Goal: Check status: Check status

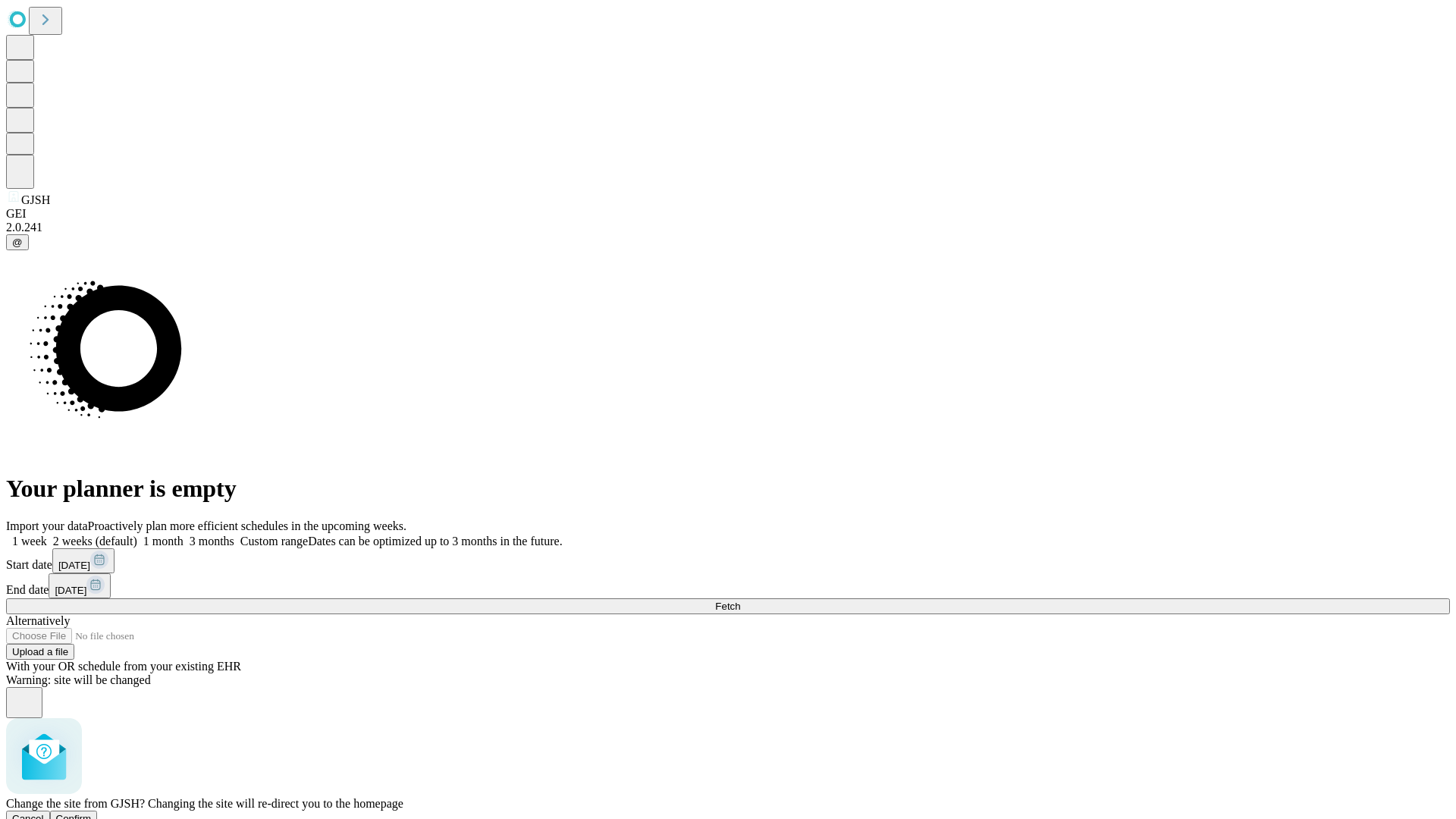
click at [92, 813] on span "Confirm" at bounding box center [74, 819] width 35 height 12
click at [137, 535] on label "2 weeks (default)" at bounding box center [92, 541] width 90 height 13
click at [740, 601] on span "Fetch" at bounding box center [728, 606] width 25 height 12
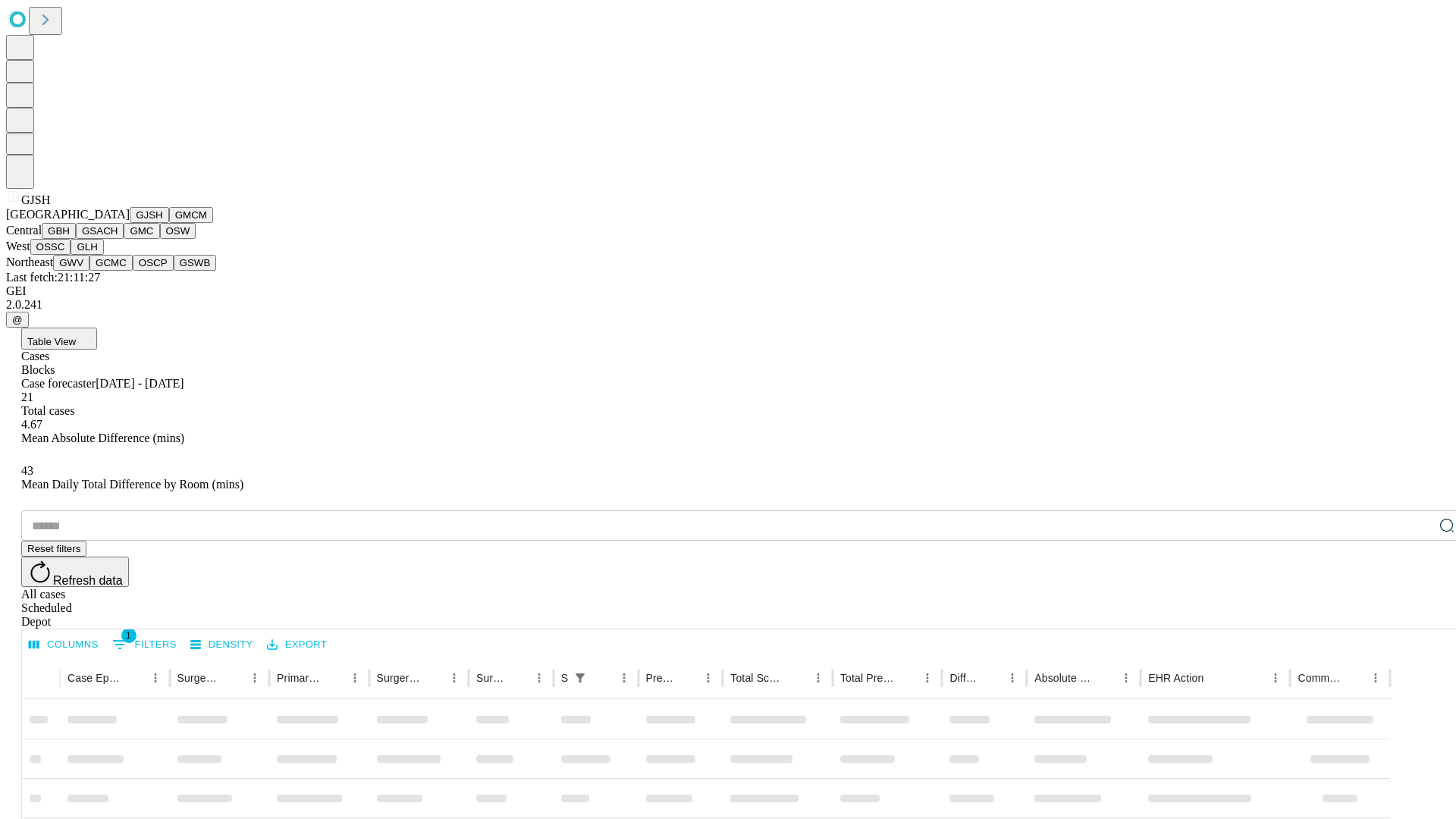
click at [169, 223] on button "GMCM" at bounding box center [191, 215] width 44 height 16
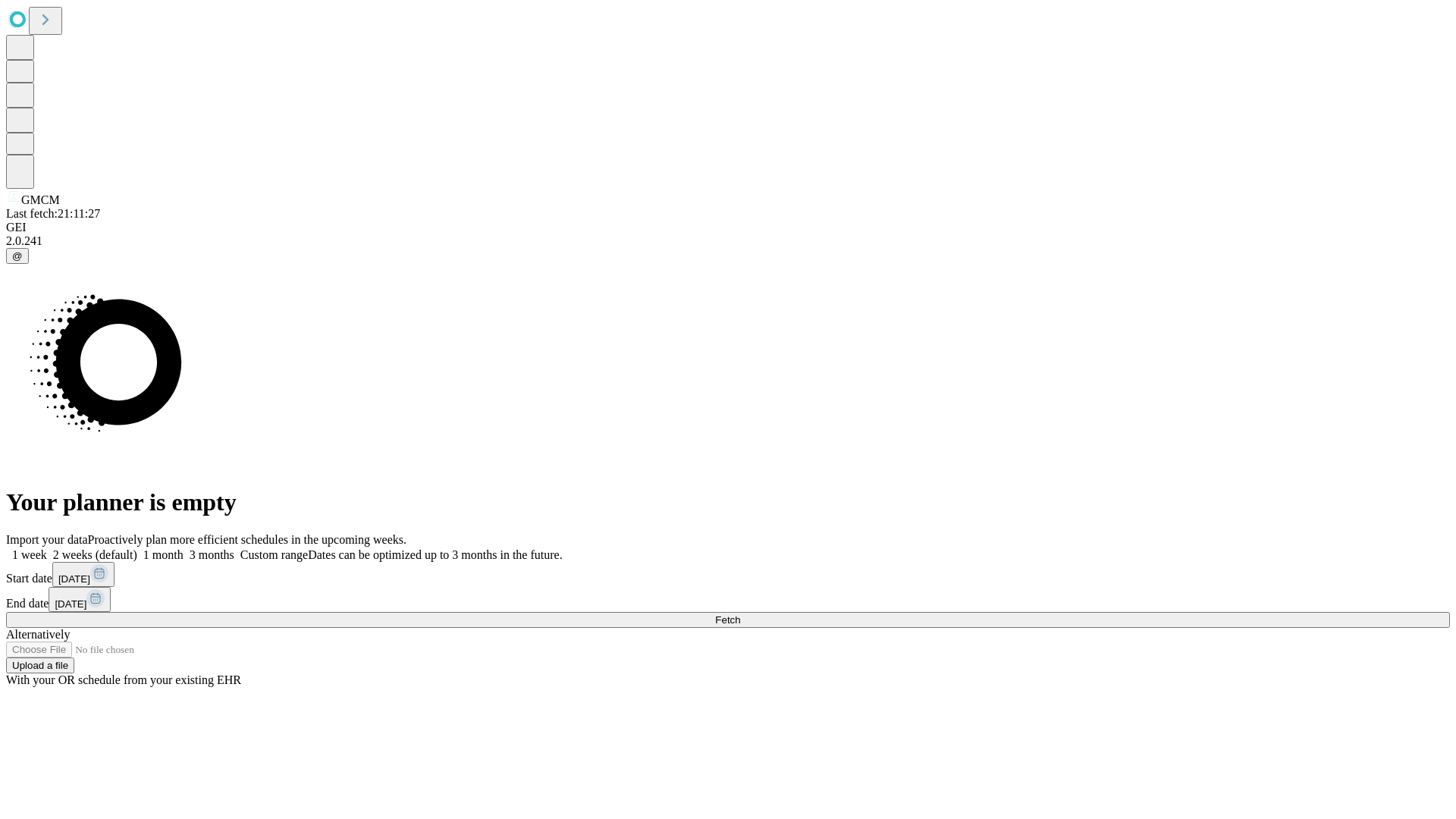
click at [137, 549] on label "2 weeks (default)" at bounding box center [92, 554] width 90 height 13
click at [740, 614] on span "Fetch" at bounding box center [728, 620] width 25 height 12
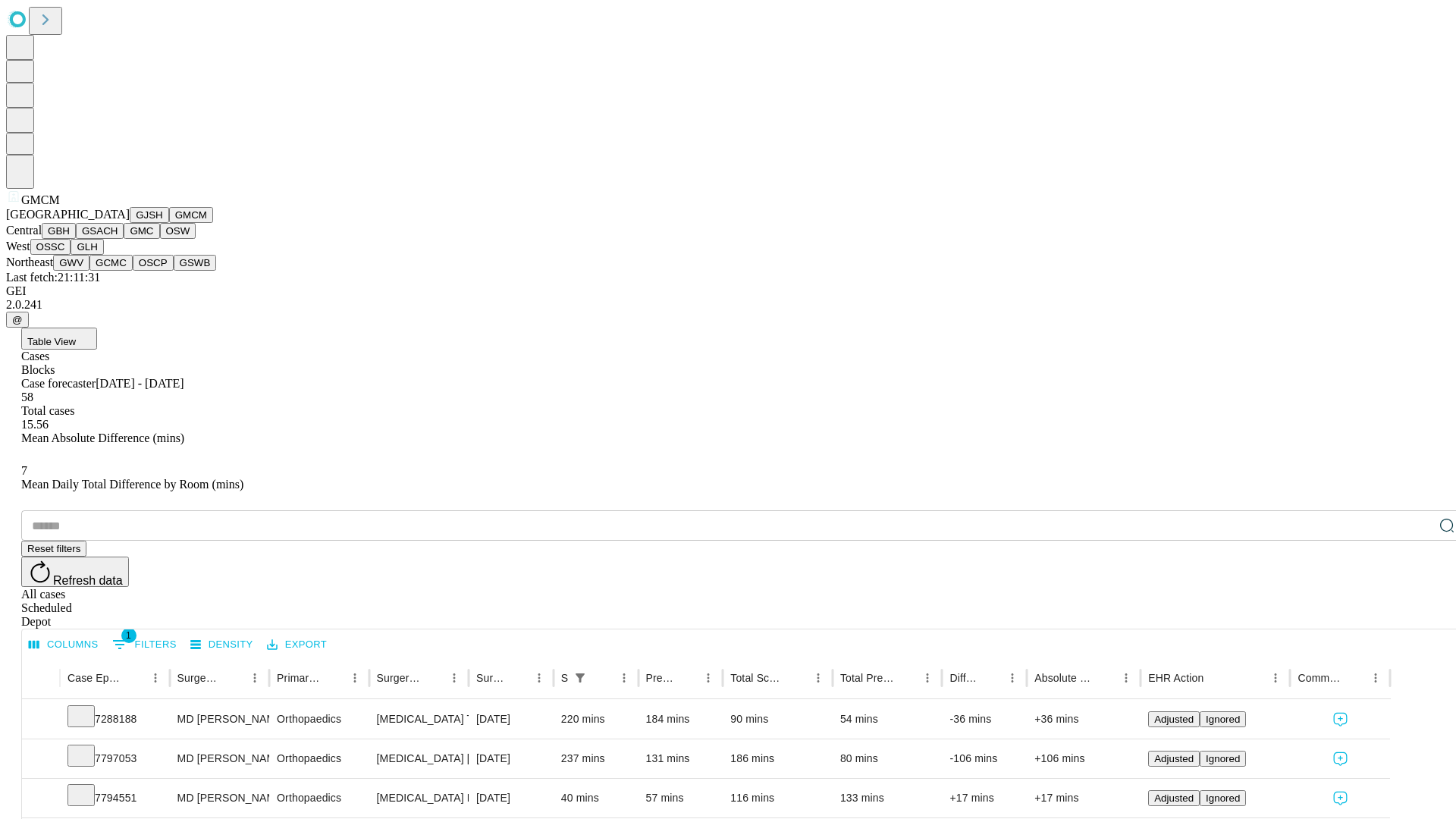
click at [76, 239] on button "GBH" at bounding box center [59, 230] width 34 height 16
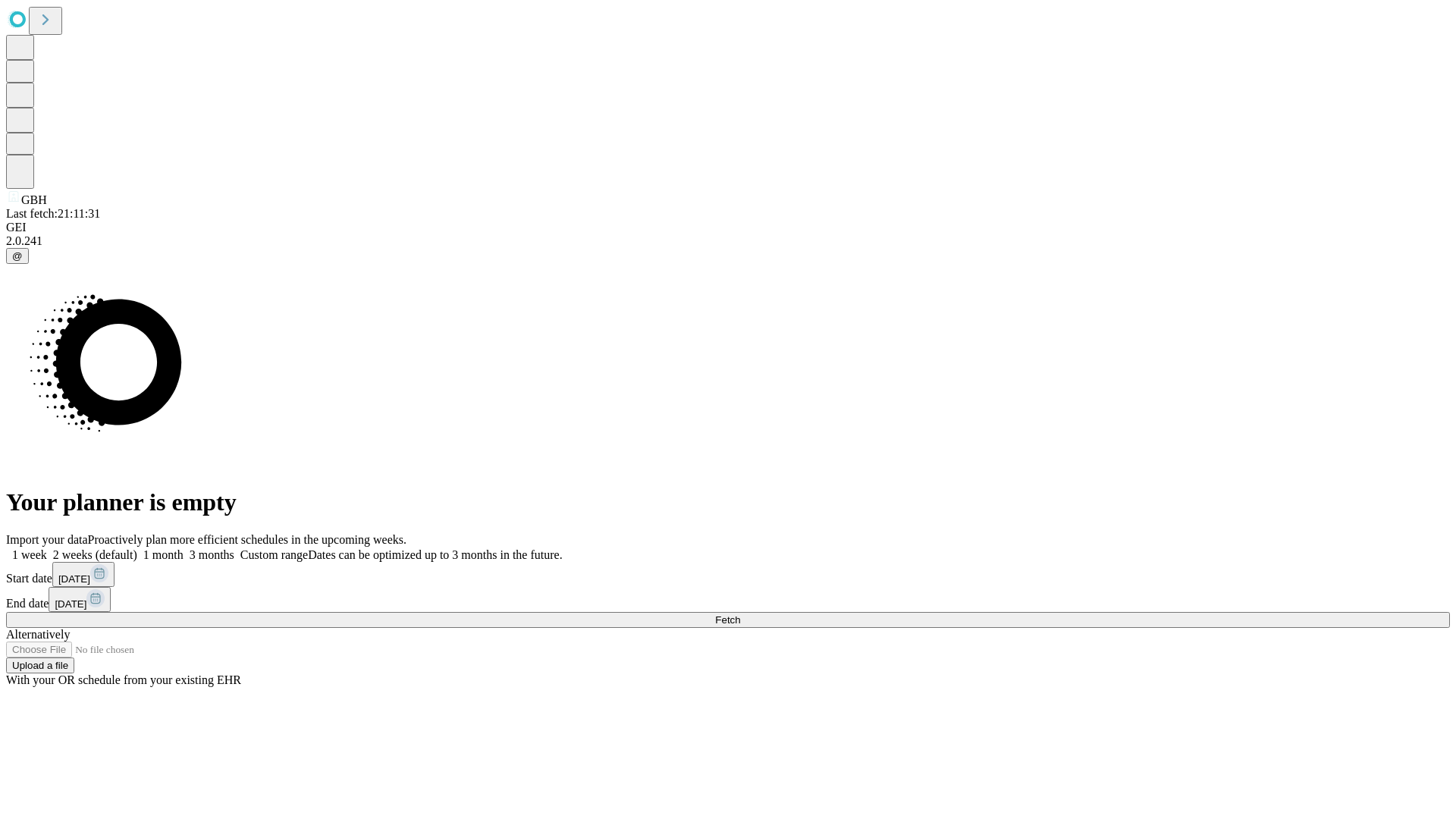
click at [137, 549] on label "2 weeks (default)" at bounding box center [92, 554] width 90 height 13
click at [740, 614] on span "Fetch" at bounding box center [728, 620] width 25 height 12
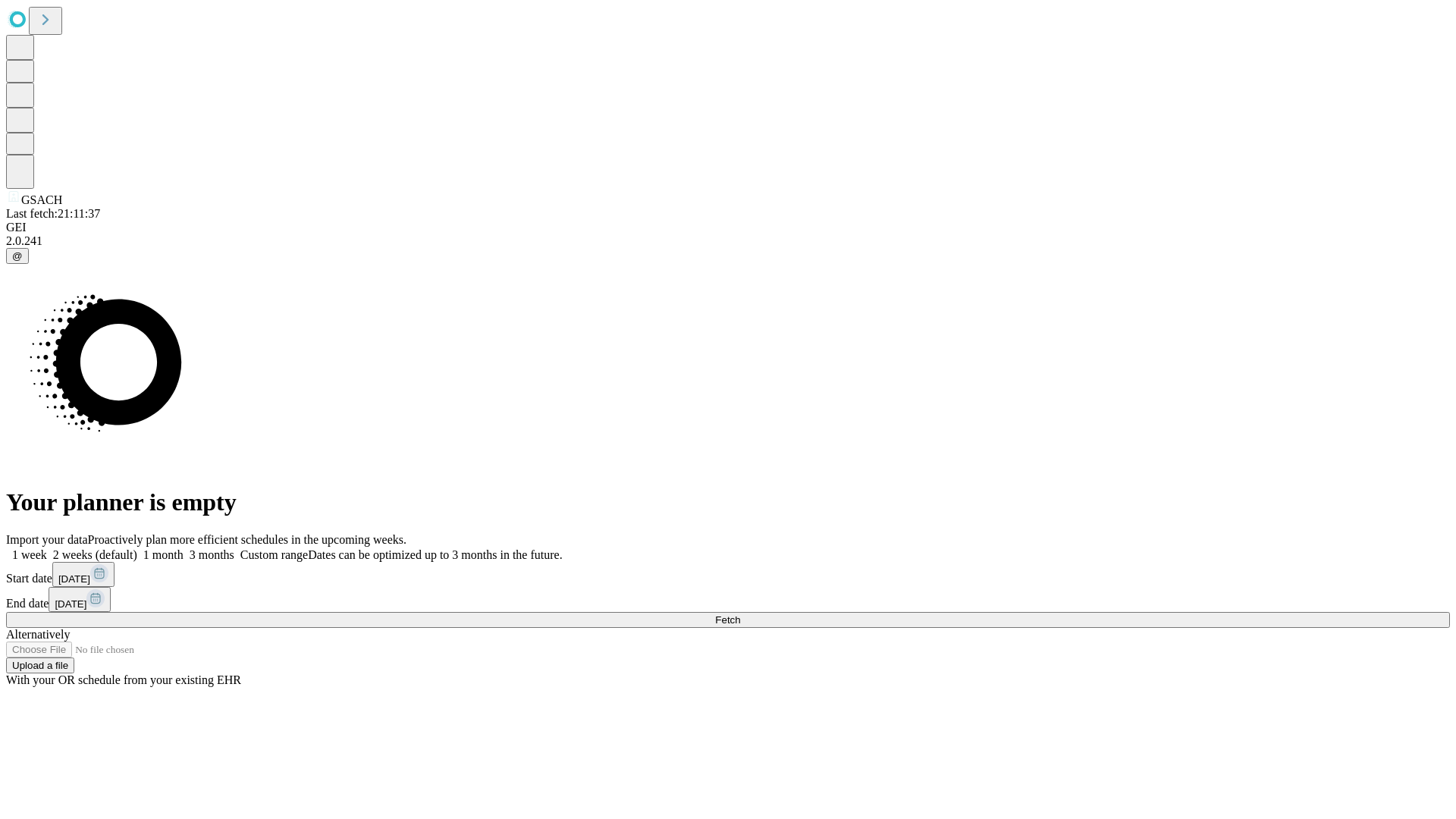
click at [137, 549] on label "2 weeks (default)" at bounding box center [92, 554] width 90 height 13
click at [740, 614] on span "Fetch" at bounding box center [728, 620] width 25 height 12
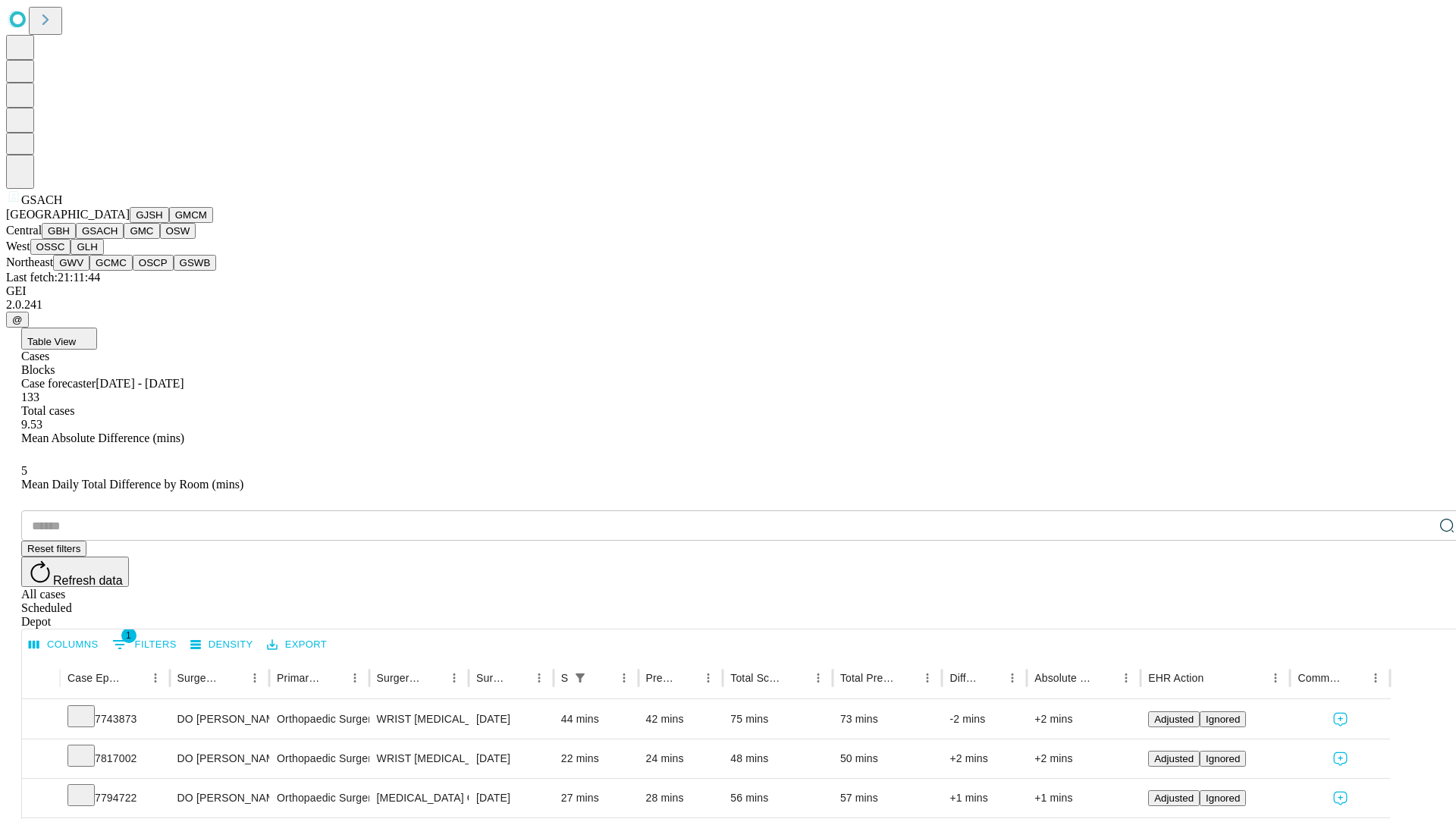
click at [123, 239] on button "GMC" at bounding box center [141, 230] width 35 height 16
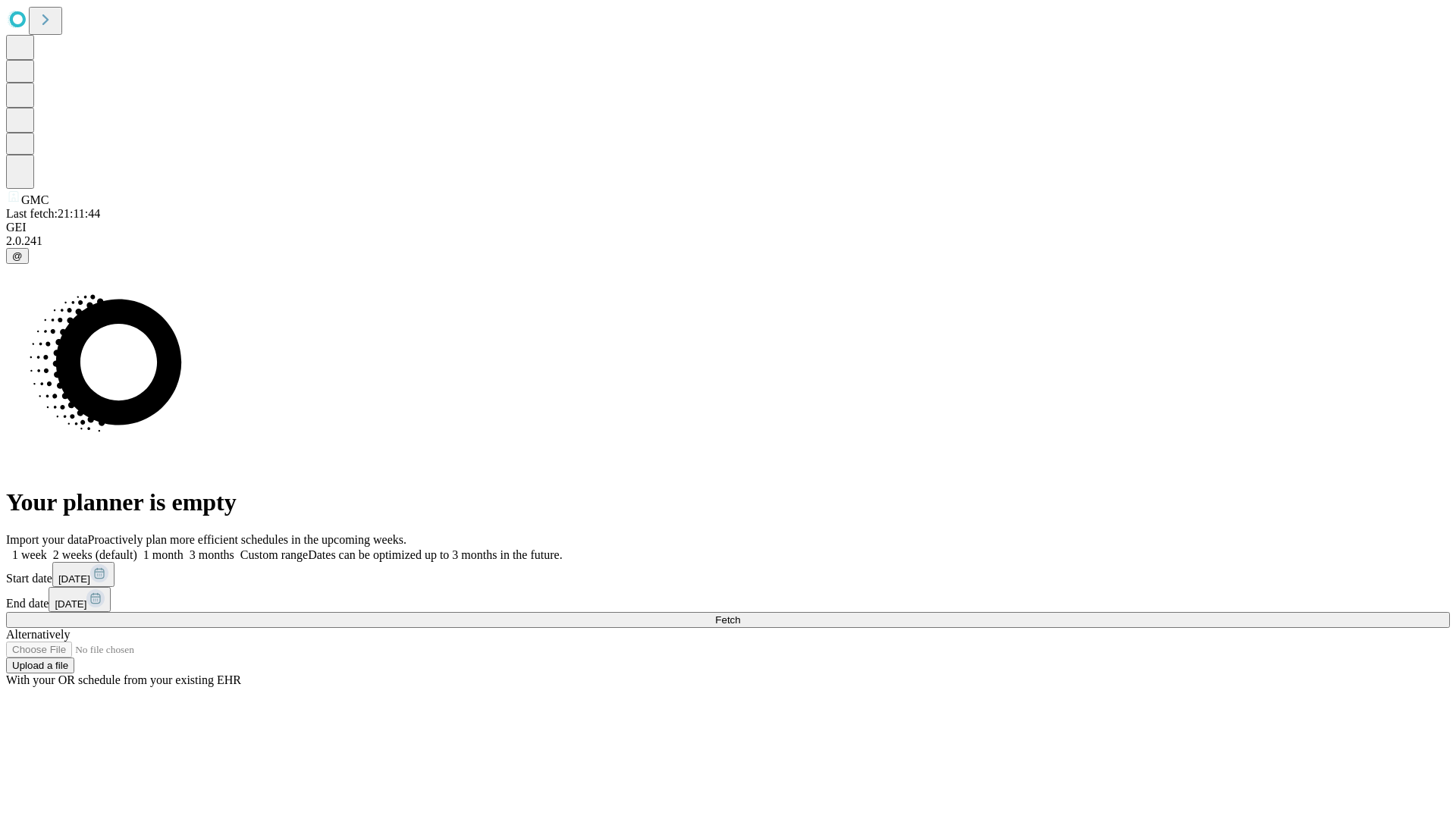
click at [137, 549] on label "2 weeks (default)" at bounding box center [92, 554] width 90 height 13
click at [740, 614] on span "Fetch" at bounding box center [728, 620] width 25 height 12
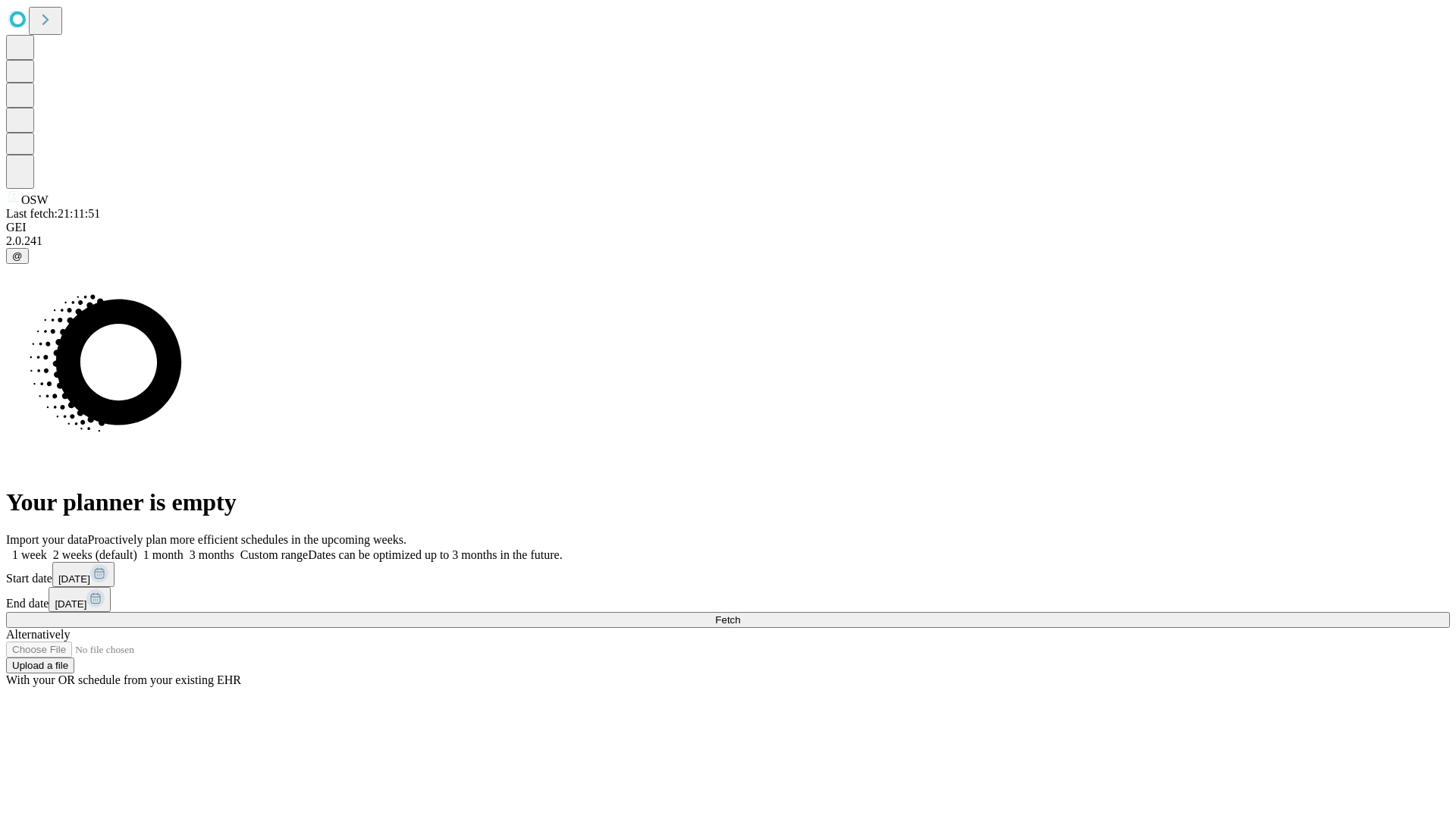
click at [137, 549] on label "2 weeks (default)" at bounding box center [92, 554] width 90 height 13
click at [740, 614] on span "Fetch" at bounding box center [728, 620] width 25 height 12
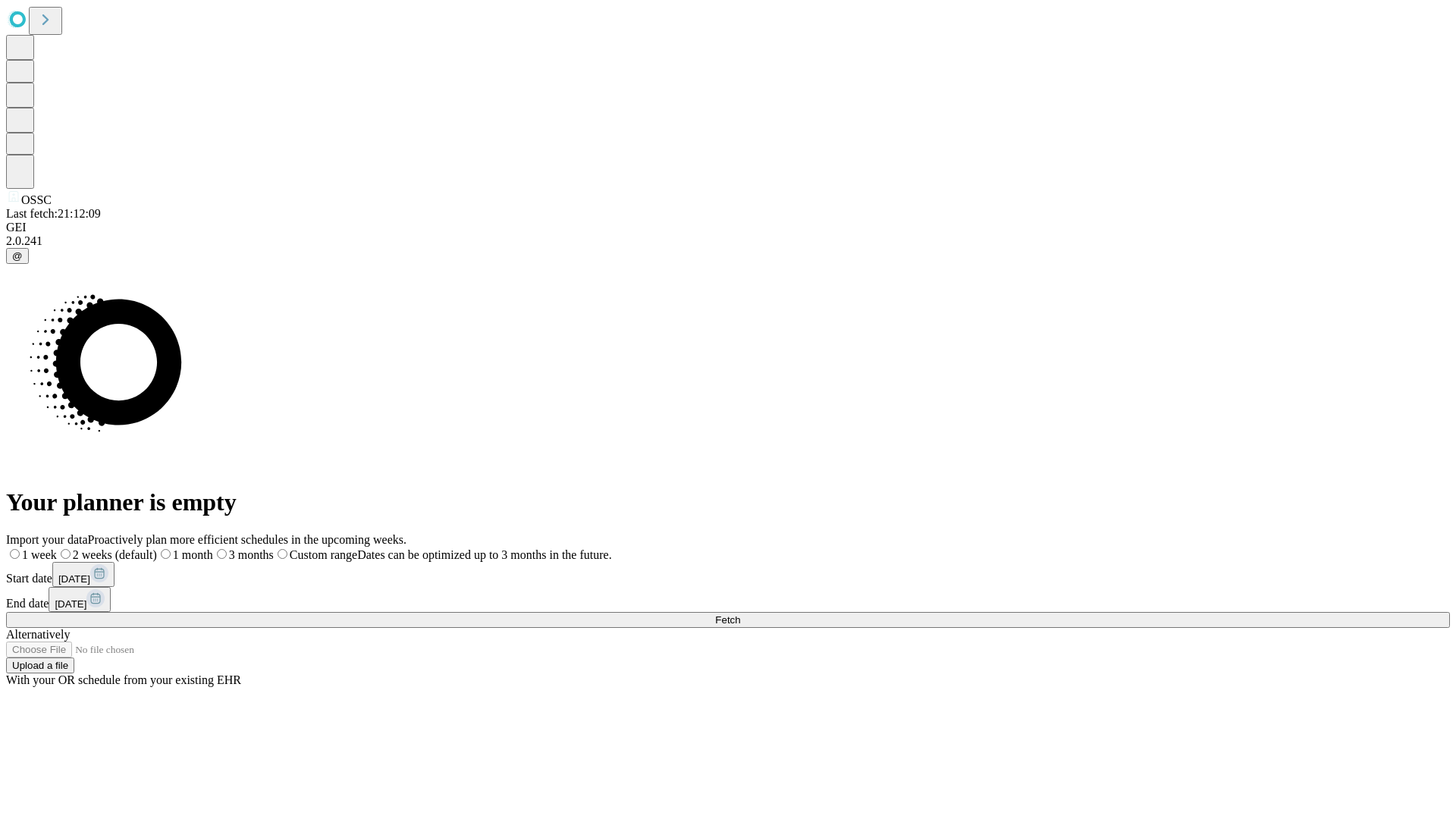
click at [740, 614] on span "Fetch" at bounding box center [728, 620] width 25 height 12
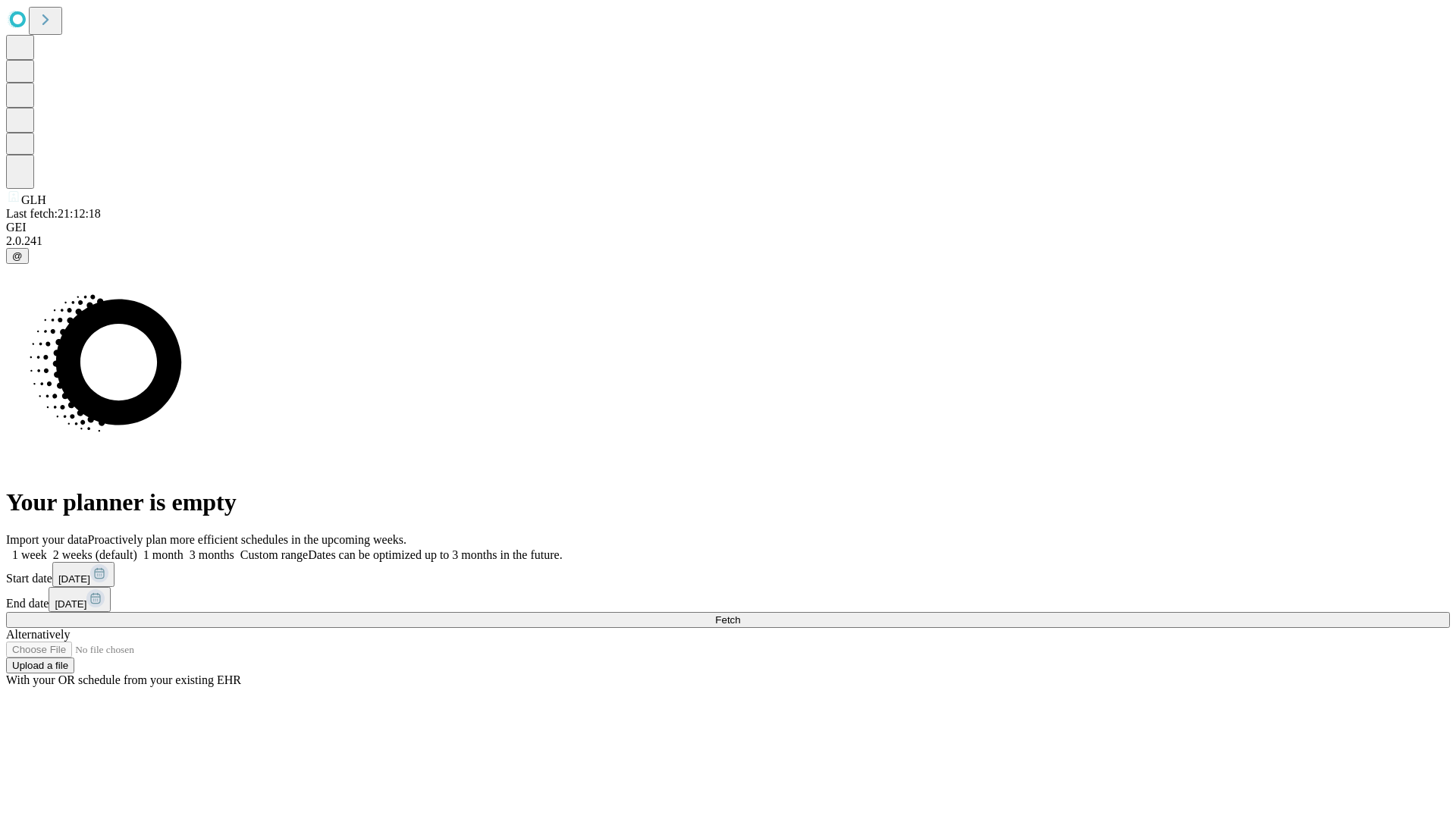
click at [137, 549] on label "2 weeks (default)" at bounding box center [92, 554] width 90 height 13
click at [740, 614] on span "Fetch" at bounding box center [728, 620] width 25 height 12
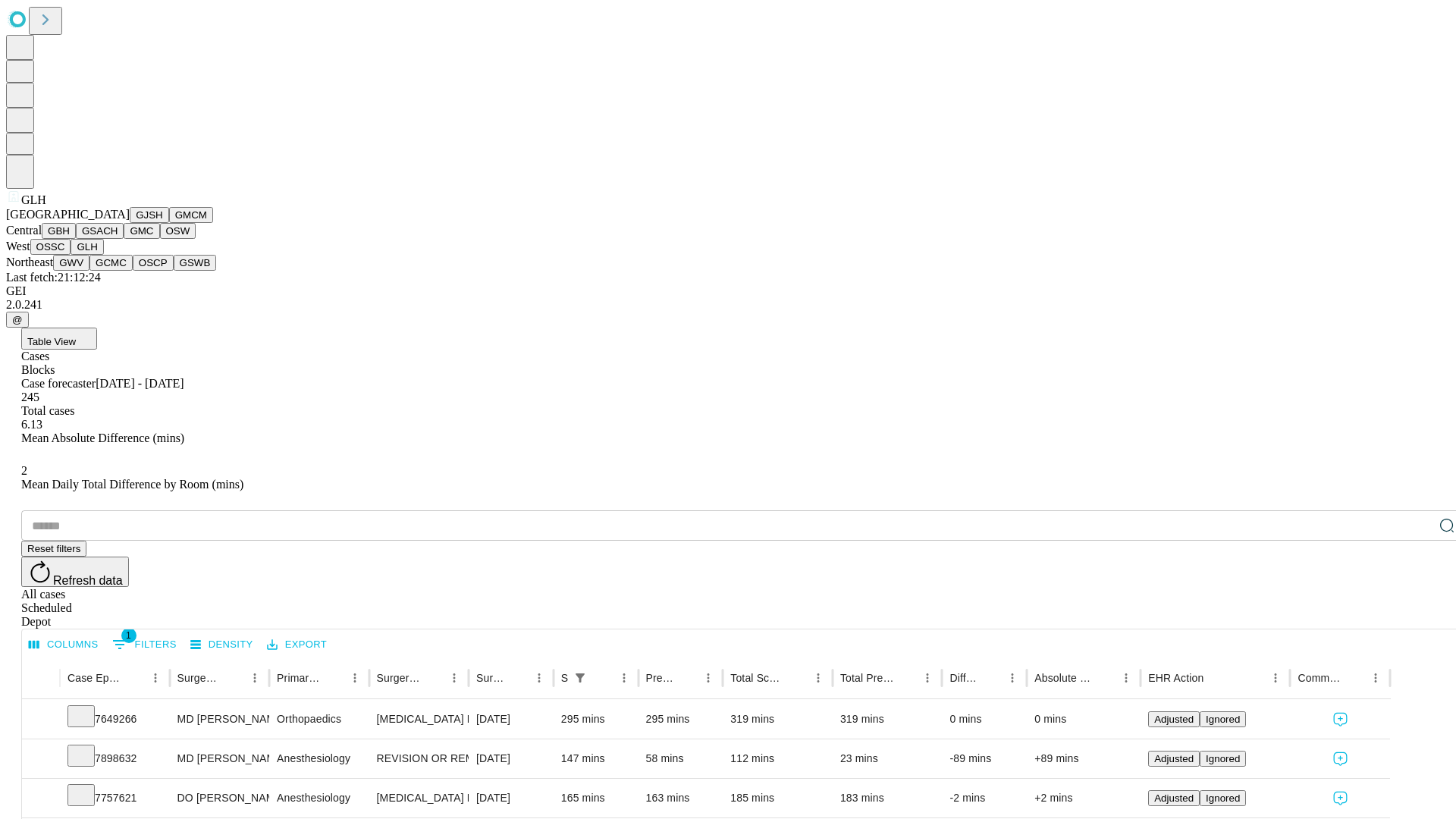
click at [90, 270] on button "GWV" at bounding box center [71, 262] width 36 height 16
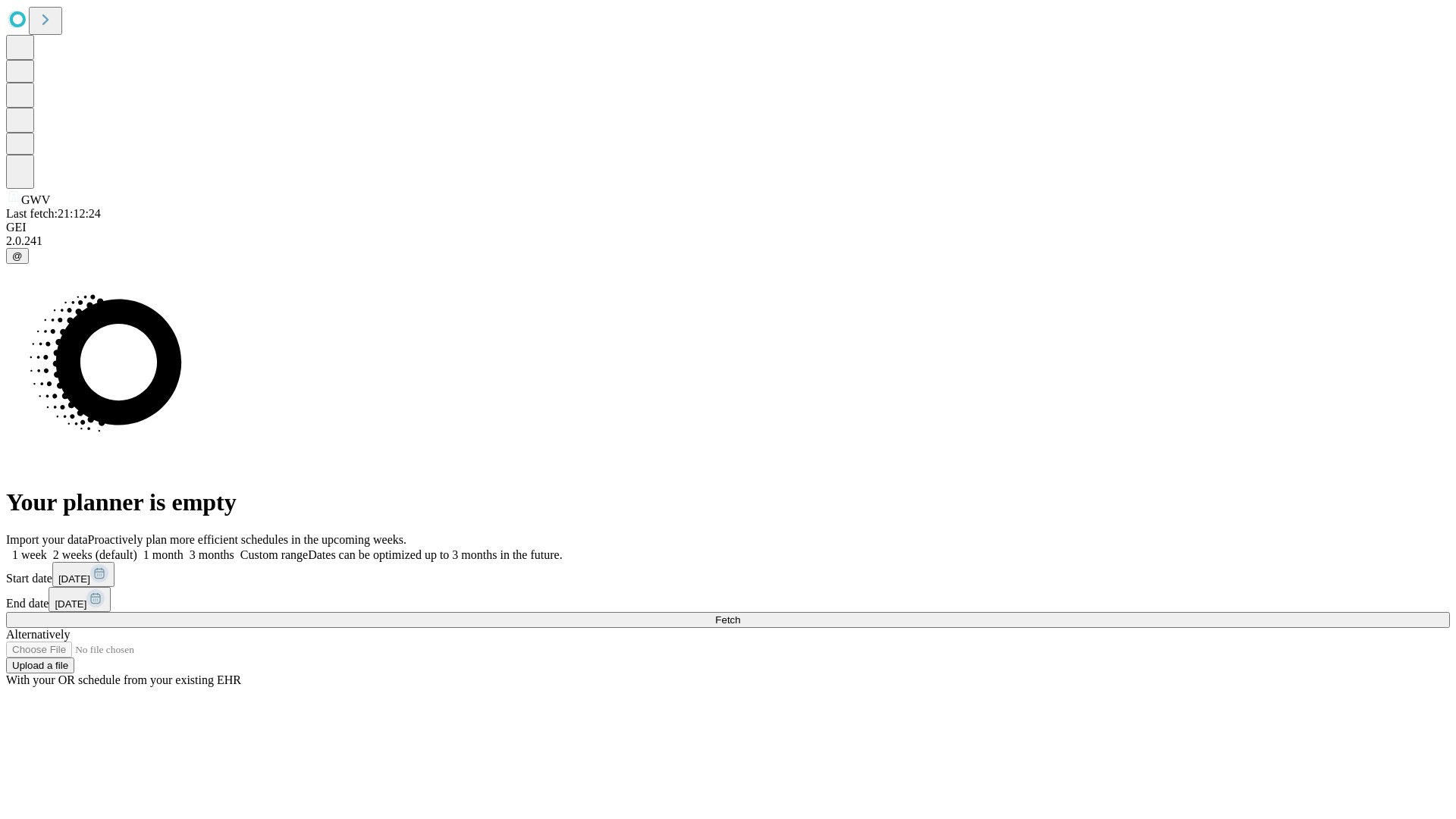
click at [137, 549] on label "2 weeks (default)" at bounding box center [92, 554] width 90 height 13
click at [740, 614] on span "Fetch" at bounding box center [728, 620] width 25 height 12
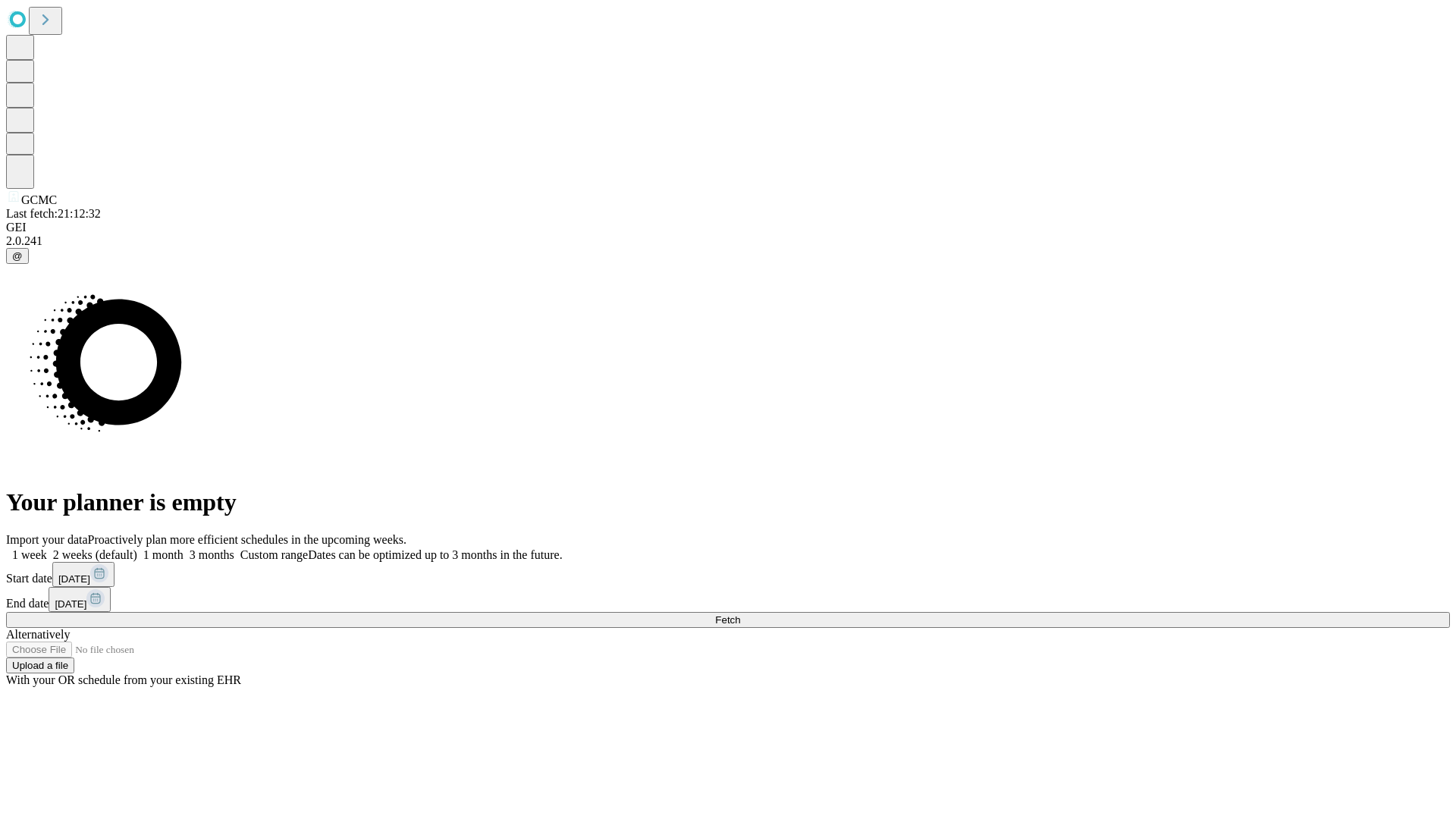
click at [740, 614] on span "Fetch" at bounding box center [728, 620] width 25 height 12
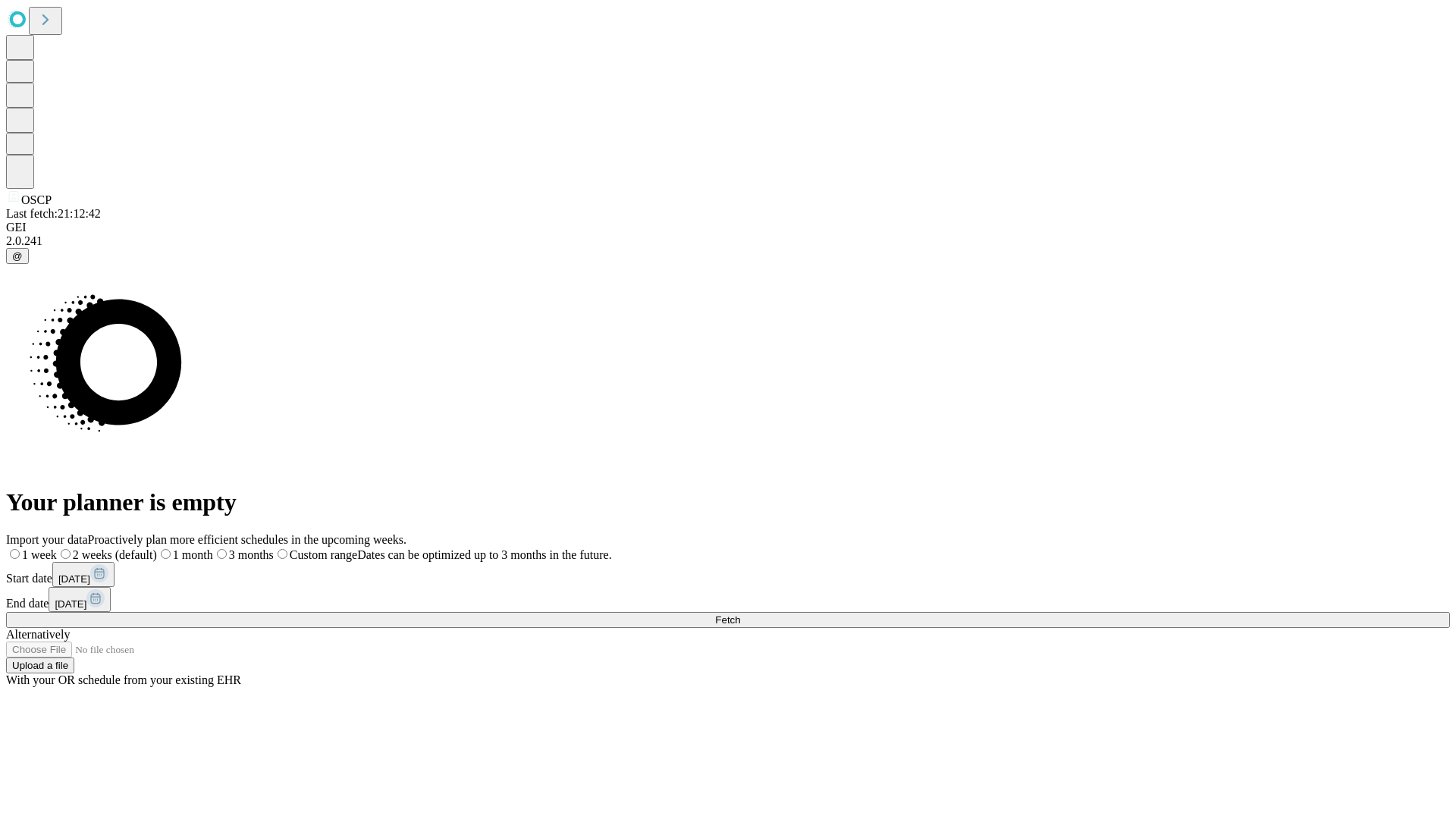
click at [740, 614] on span "Fetch" at bounding box center [728, 620] width 25 height 12
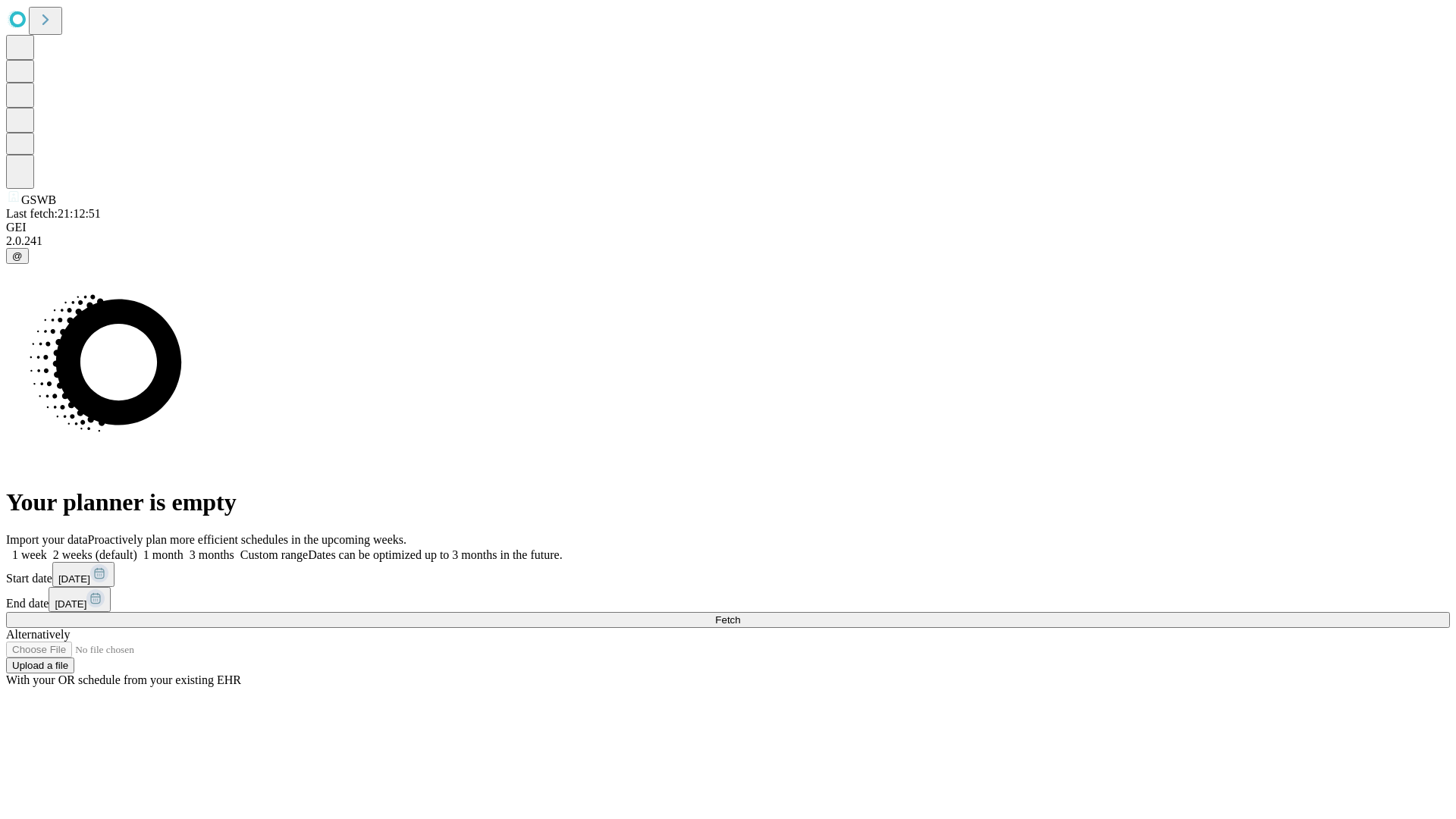
click at [137, 549] on label "2 weeks (default)" at bounding box center [92, 554] width 90 height 13
click at [740, 614] on span "Fetch" at bounding box center [728, 620] width 25 height 12
